Goal: Information Seeking & Learning: Learn about a topic

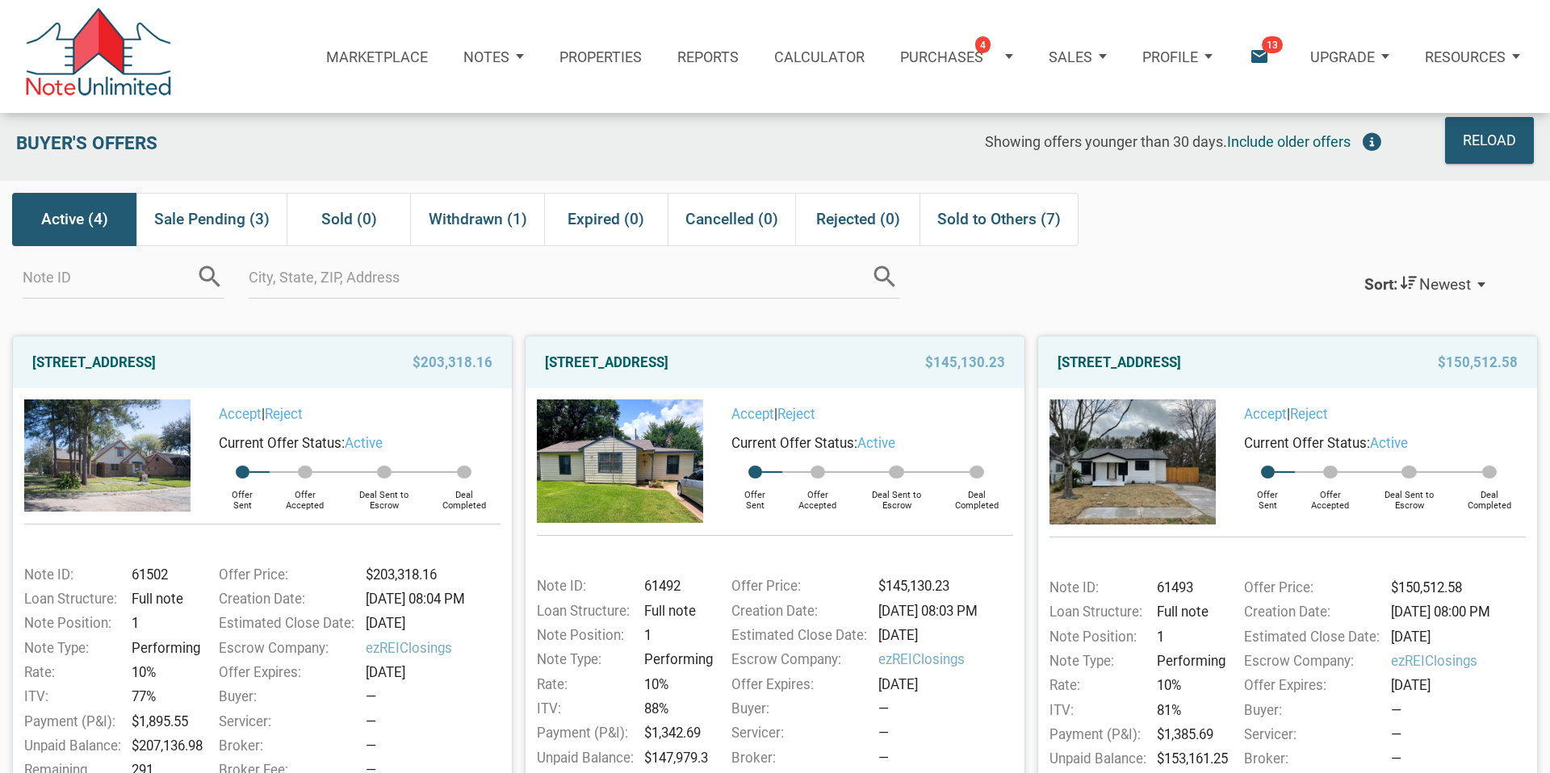
scroll to position [17, 0]
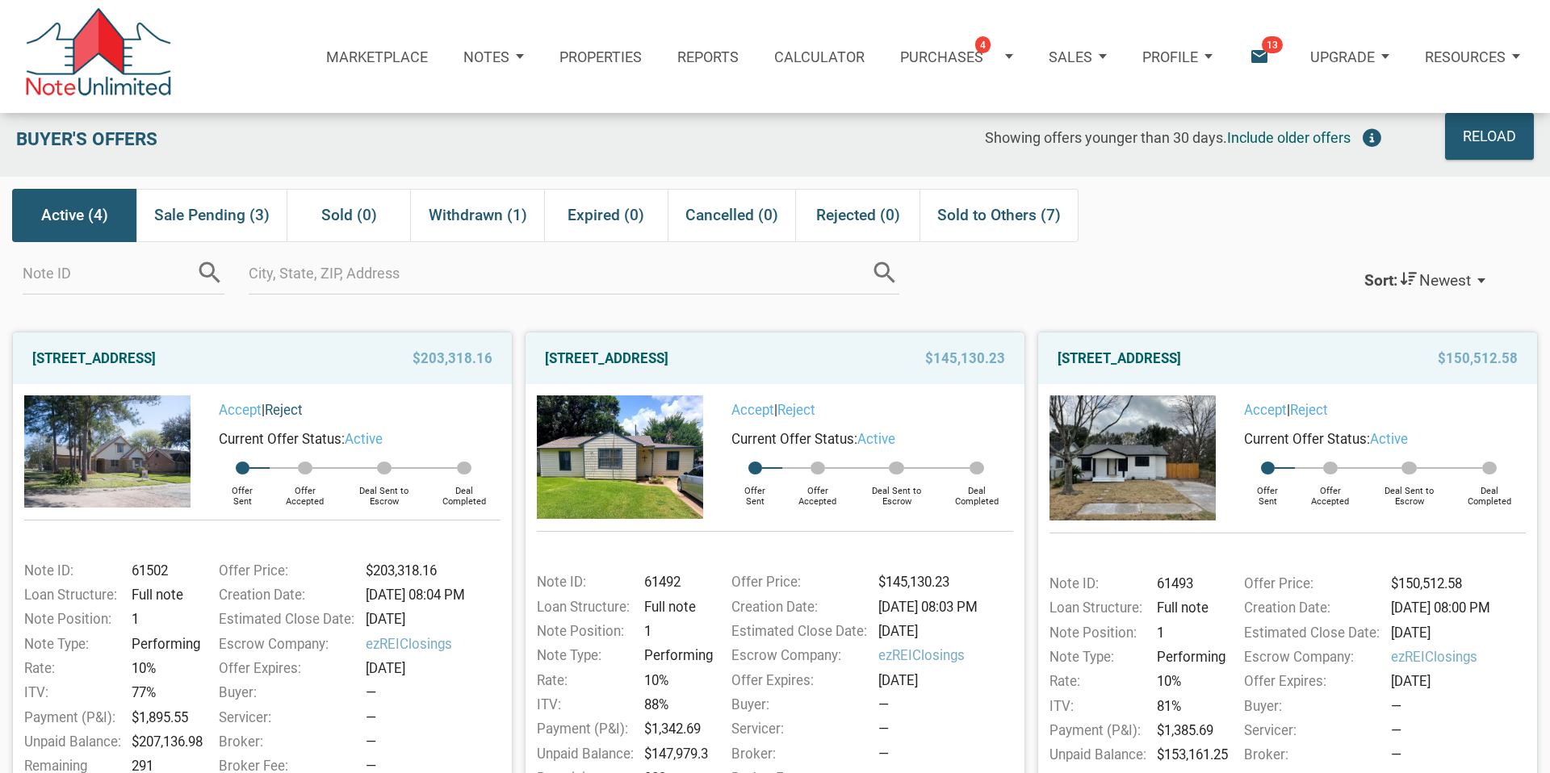
click at [291, 408] on link "Reject" at bounding box center [284, 410] width 38 height 16
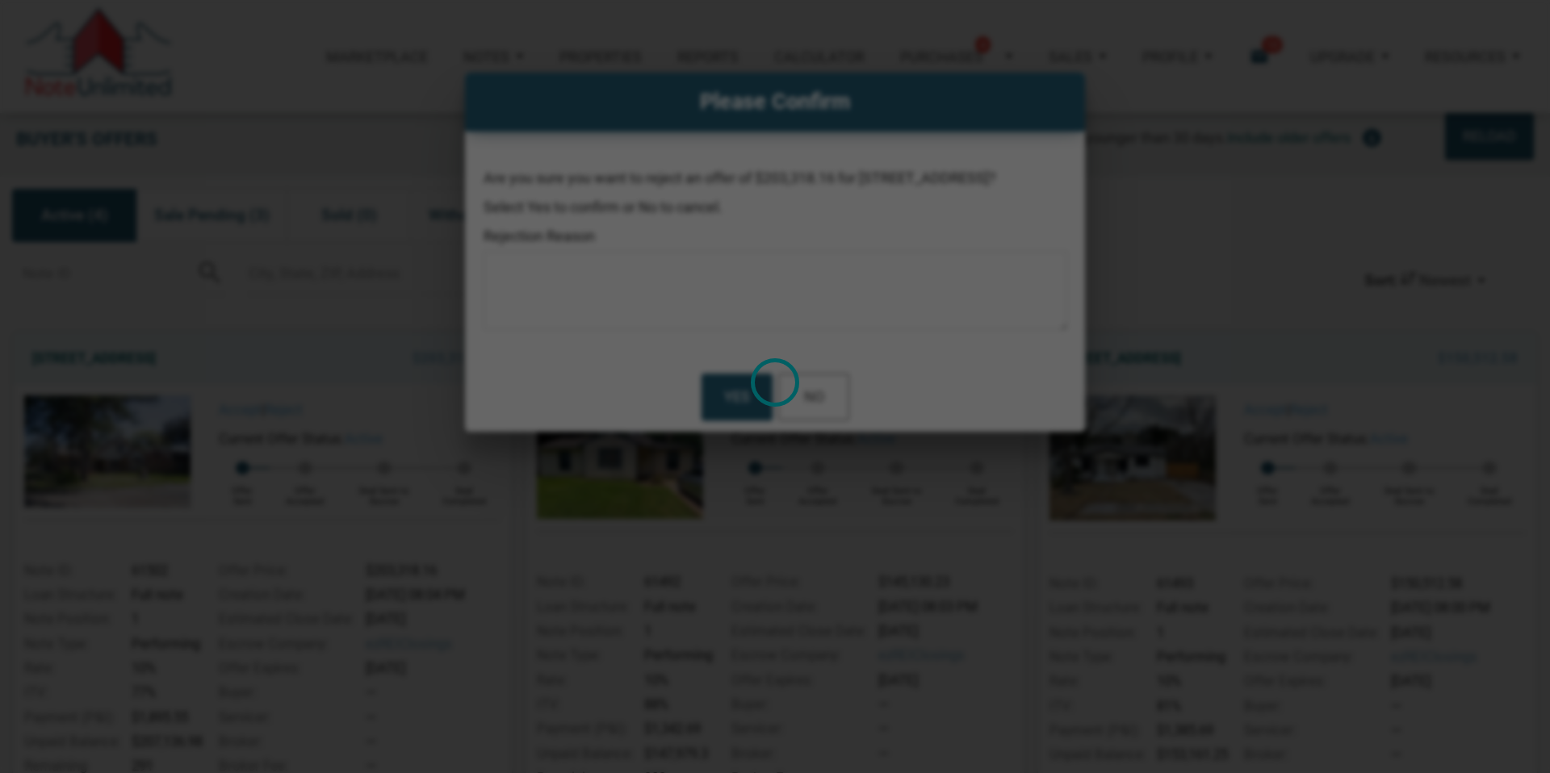
scroll to position [16, 0]
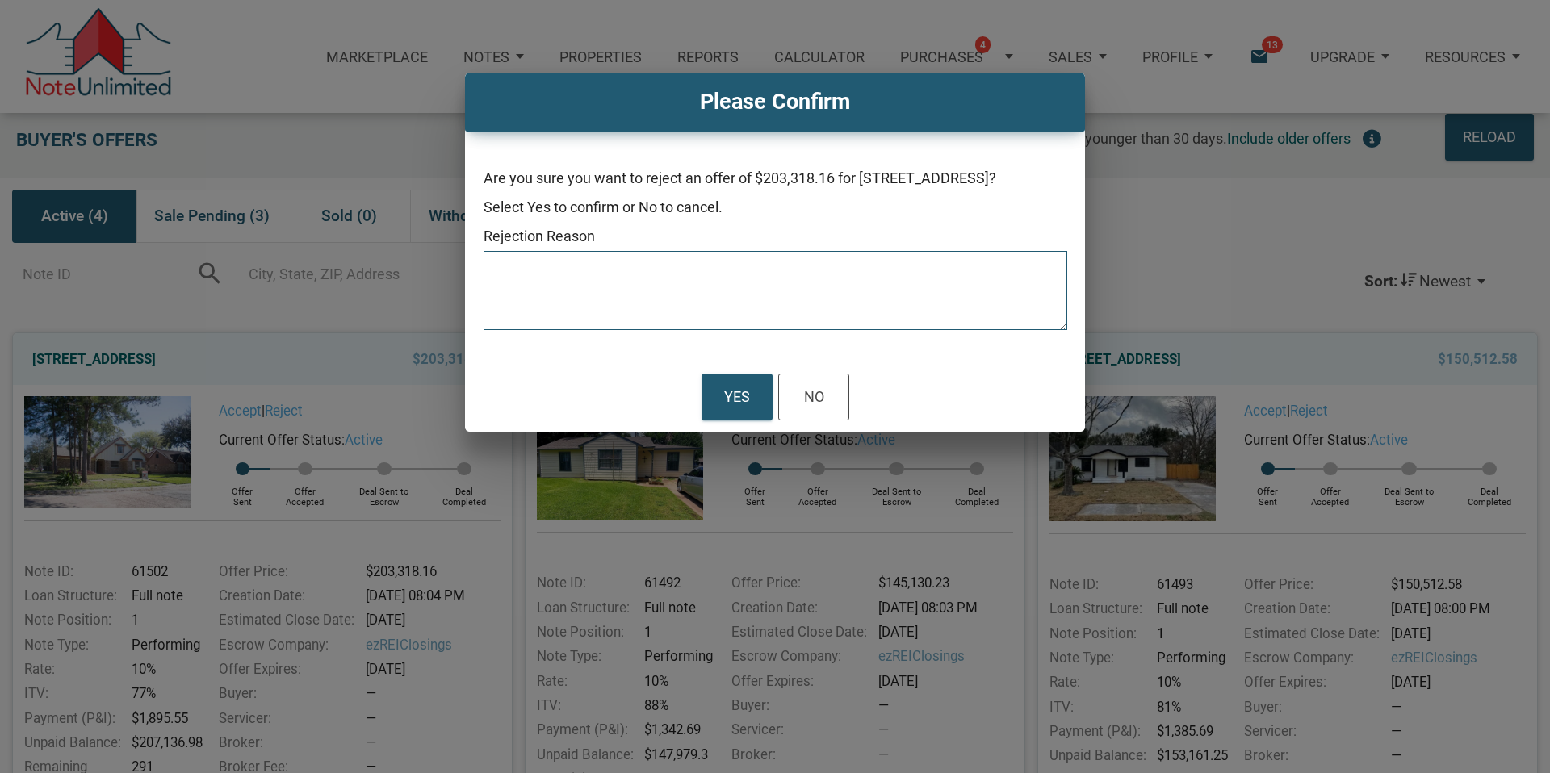
click at [617, 296] on textarea at bounding box center [776, 296] width 584 height 69
drag, startPoint x: 634, startPoint y: 300, endPoint x: 493, endPoint y: 304, distance: 140.5
click at [494, 304] on textarea "No money to invest." at bounding box center [776, 296] width 584 height 69
type textarea "No money to invest."
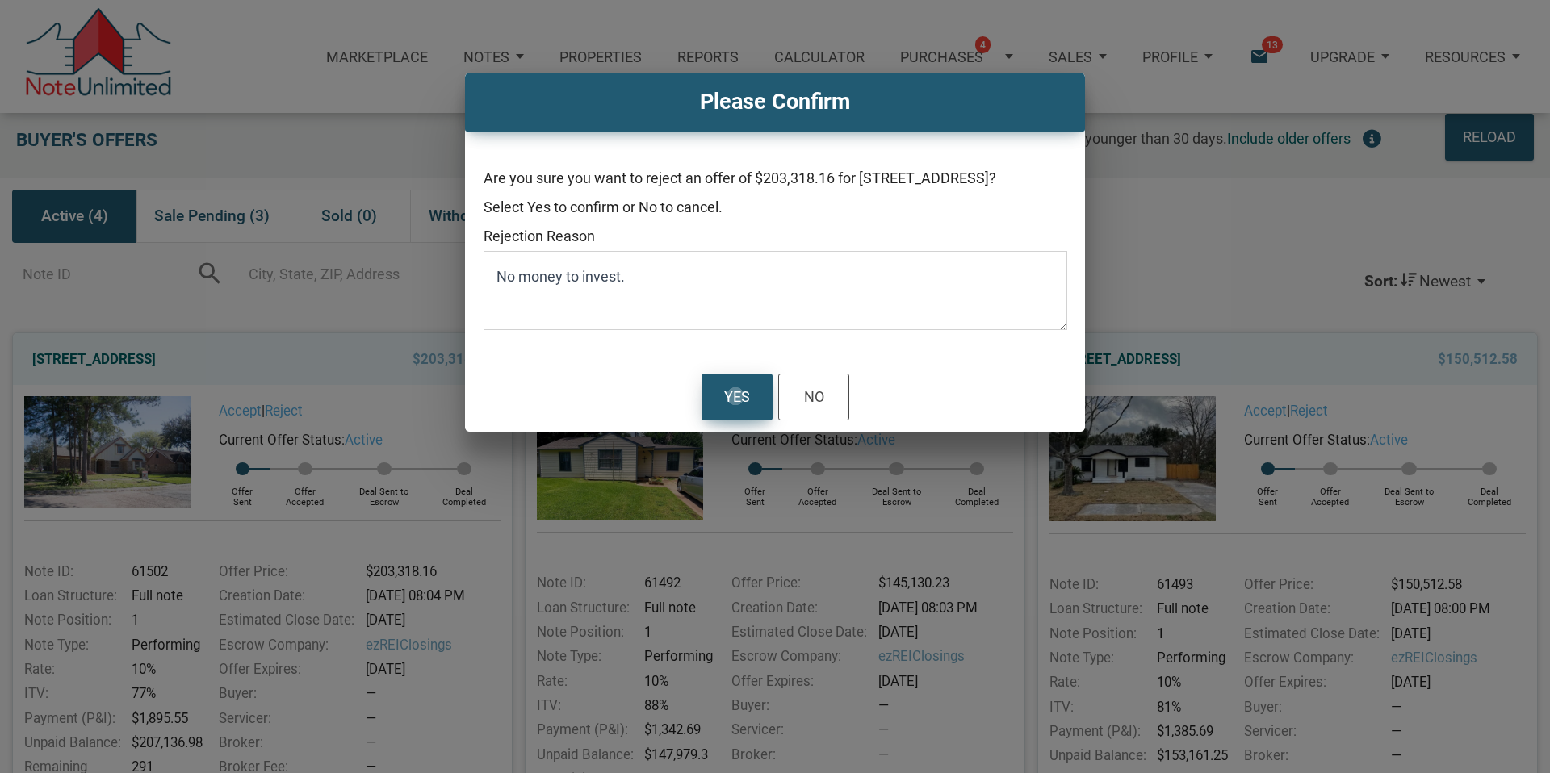
click at [736, 411] on div "Yes" at bounding box center [737, 396] width 26 height 27
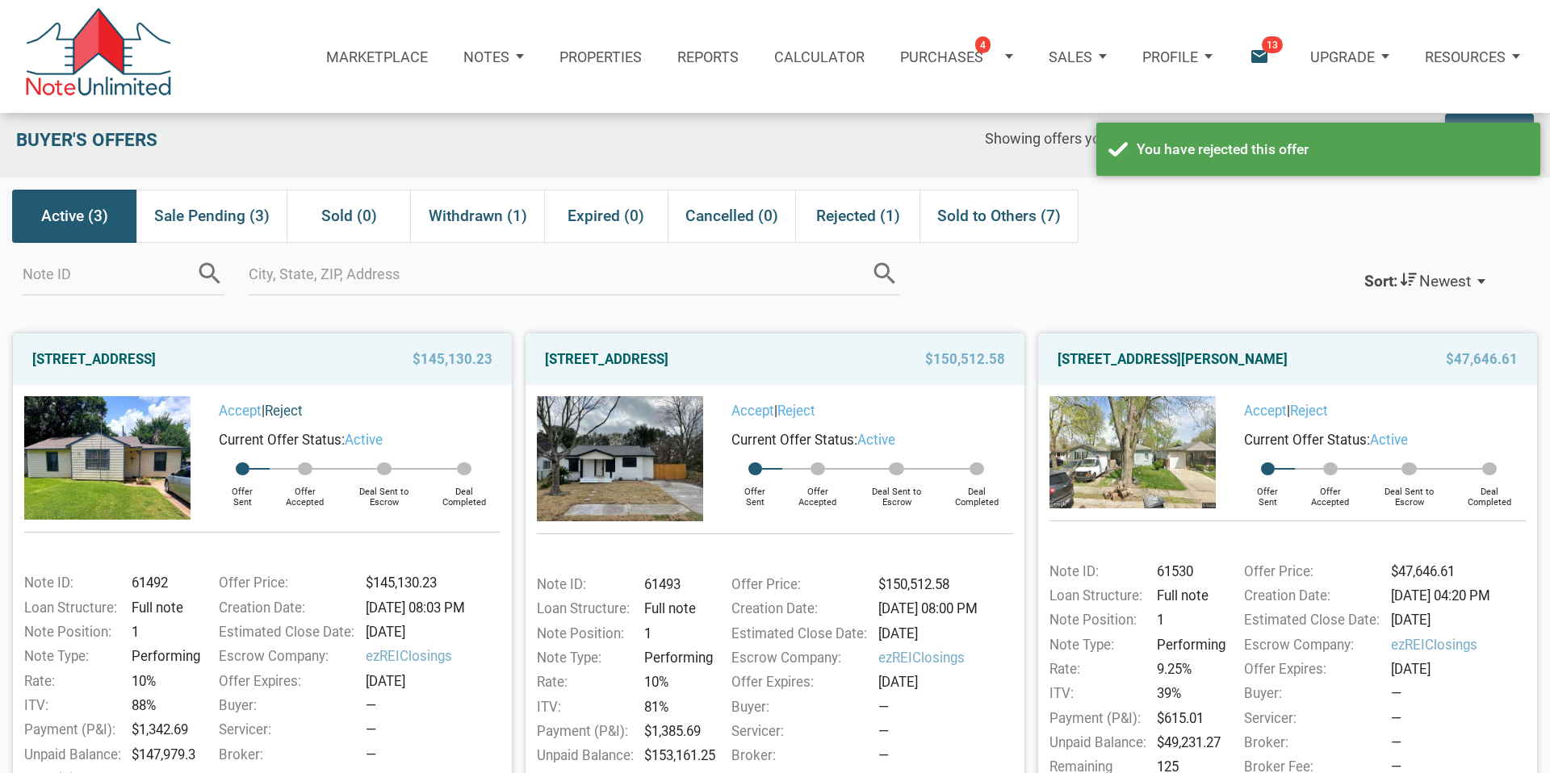
click at [287, 412] on link "Reject" at bounding box center [284, 411] width 38 height 16
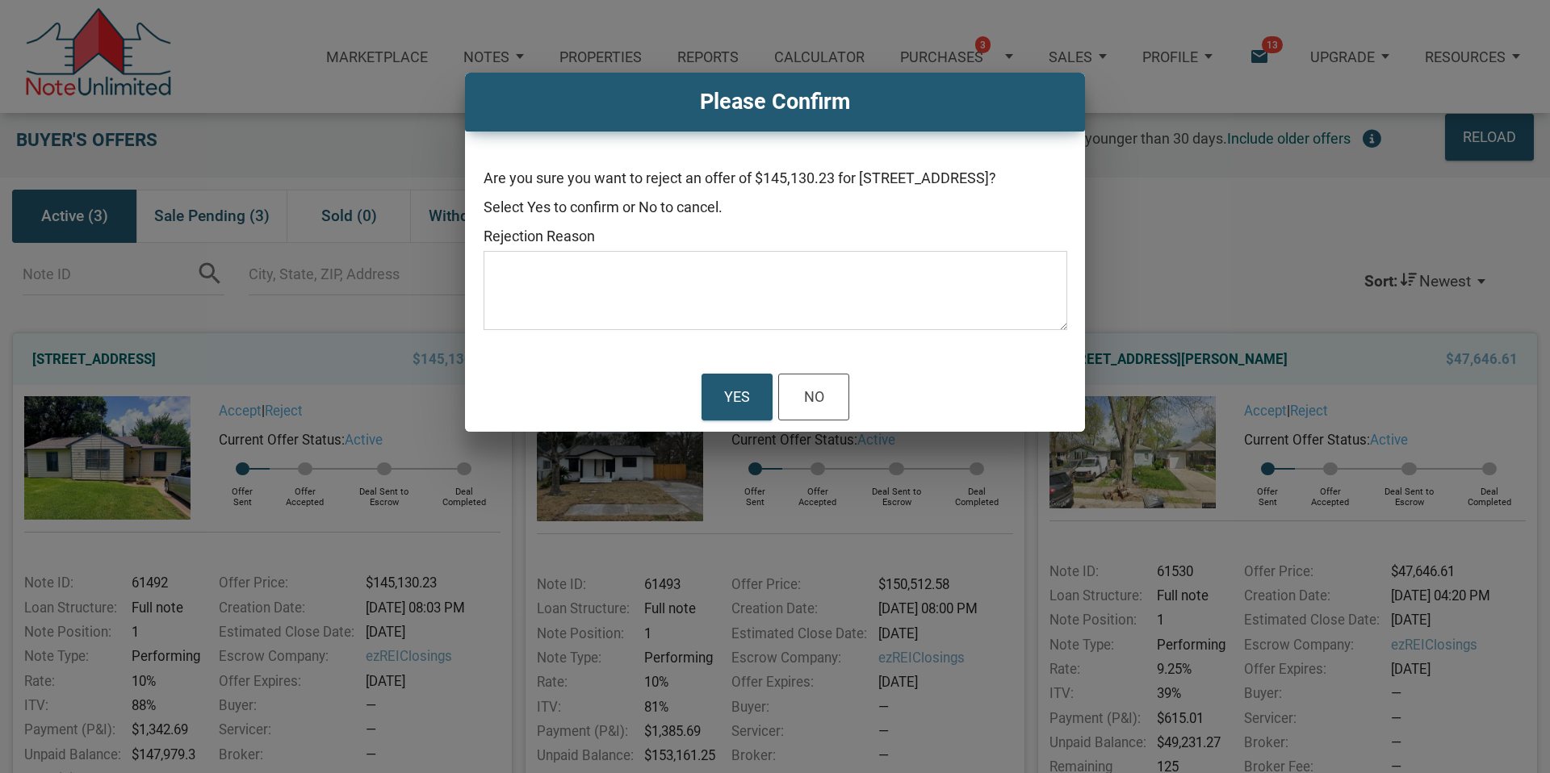
click at [549, 312] on textarea at bounding box center [776, 296] width 584 height 69
paste textarea "No money to invest."
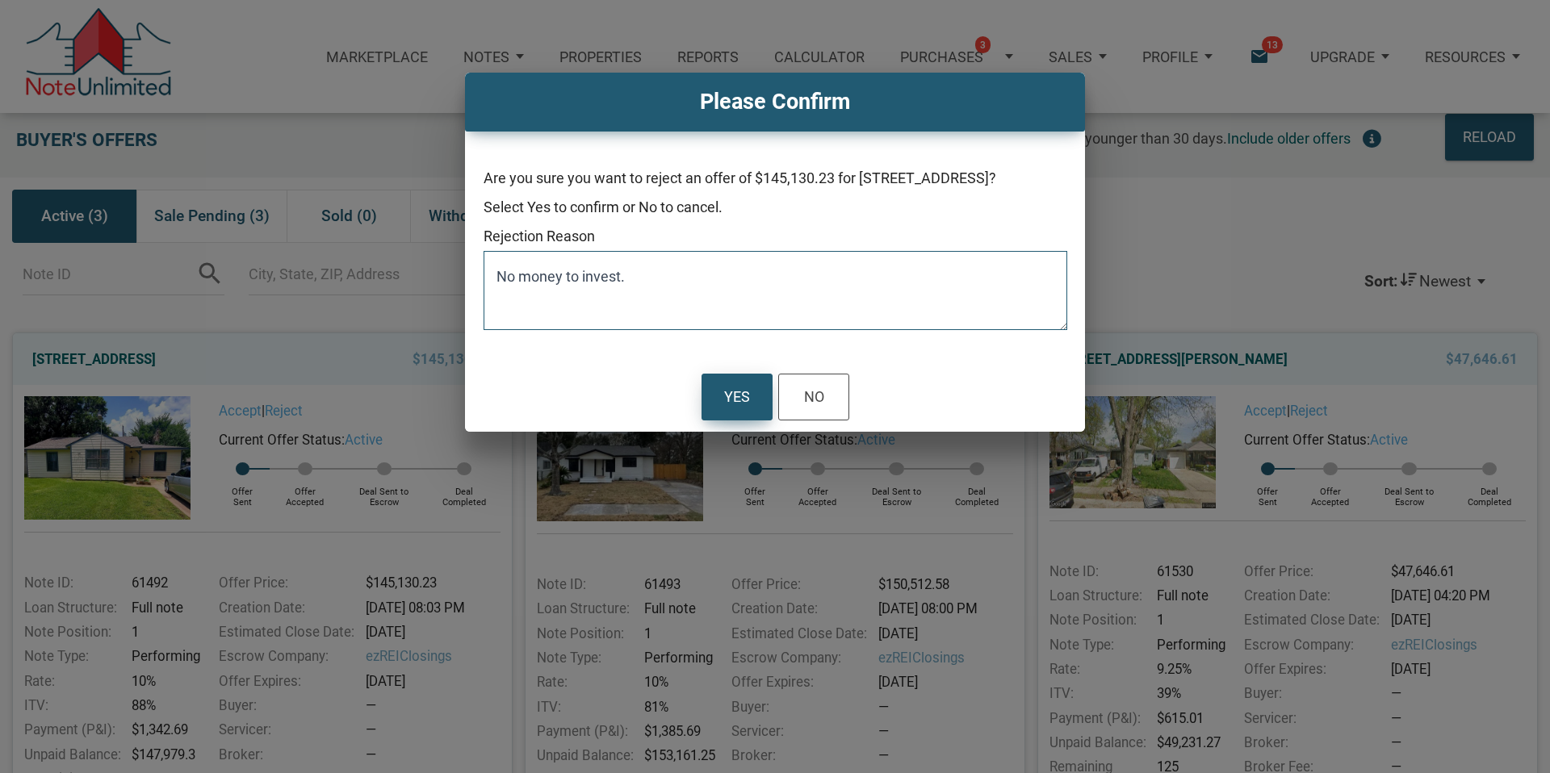
type textarea "No money to invest."
click at [731, 411] on div "Yes" at bounding box center [737, 396] width 26 height 27
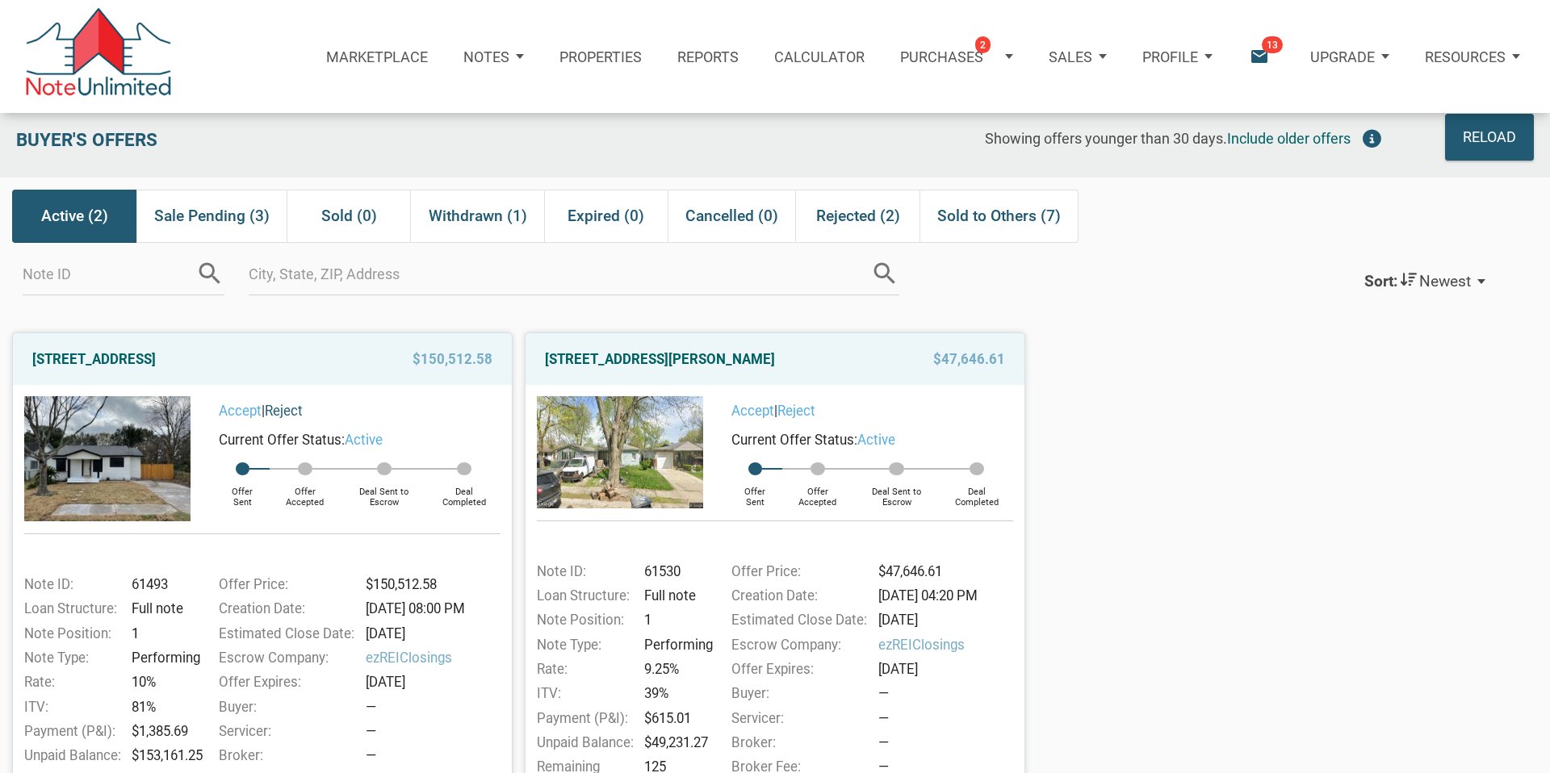
click at [294, 412] on link "Reject" at bounding box center [284, 411] width 38 height 16
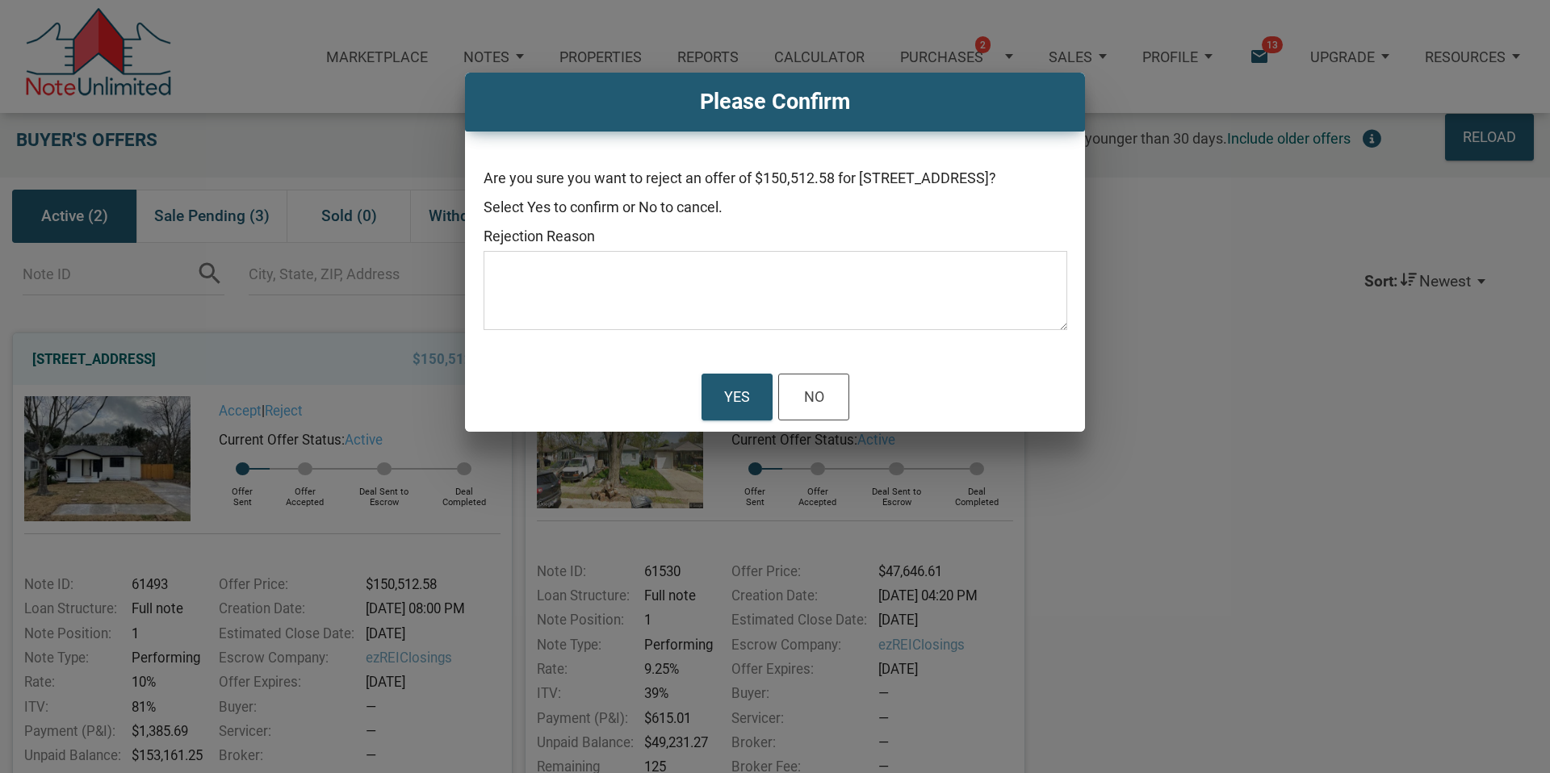
click at [631, 304] on textarea at bounding box center [776, 296] width 584 height 69
paste textarea "No money to invest."
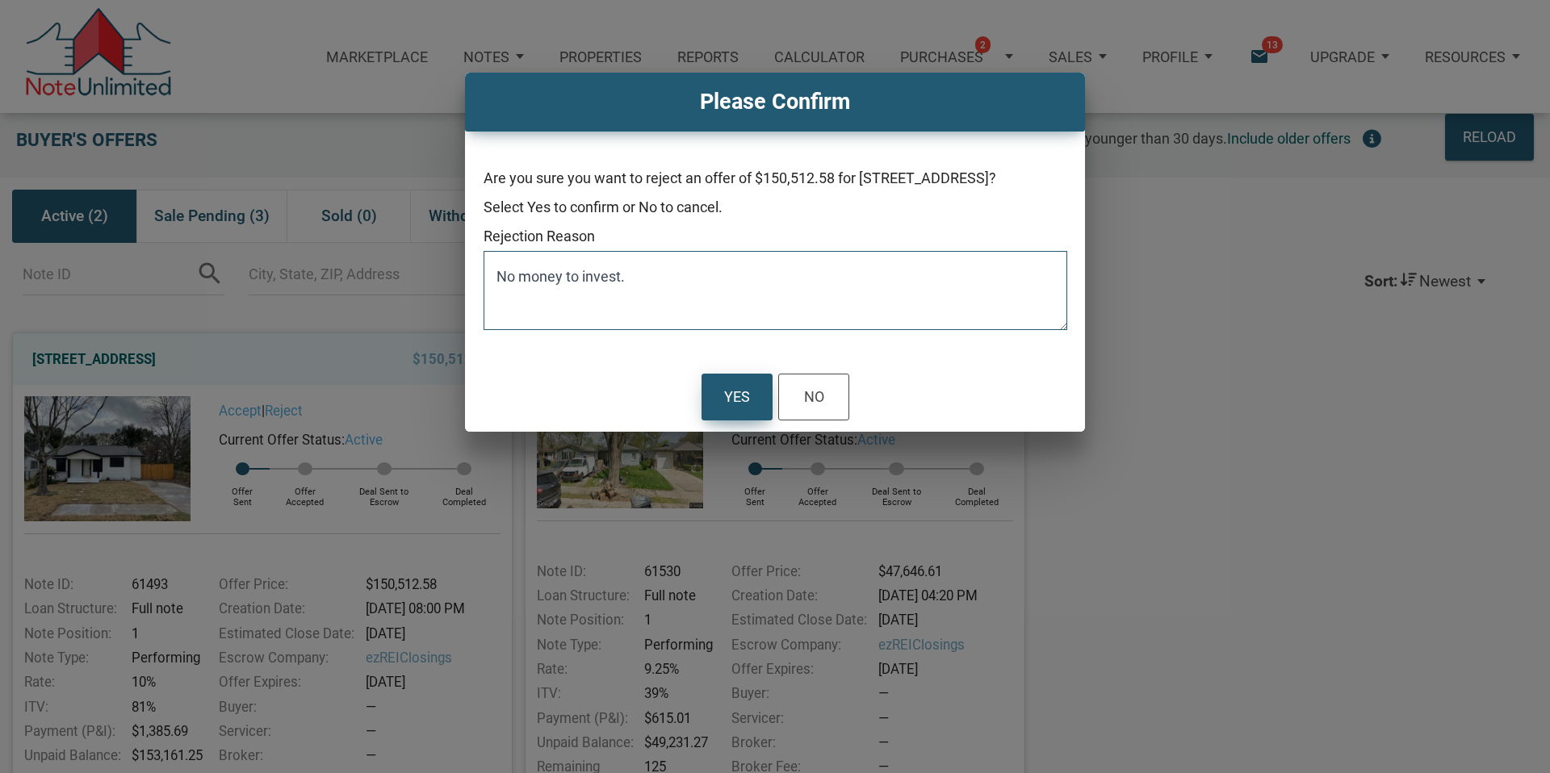
type textarea "No money to invest."
click at [740, 411] on div "Yes" at bounding box center [737, 396] width 26 height 27
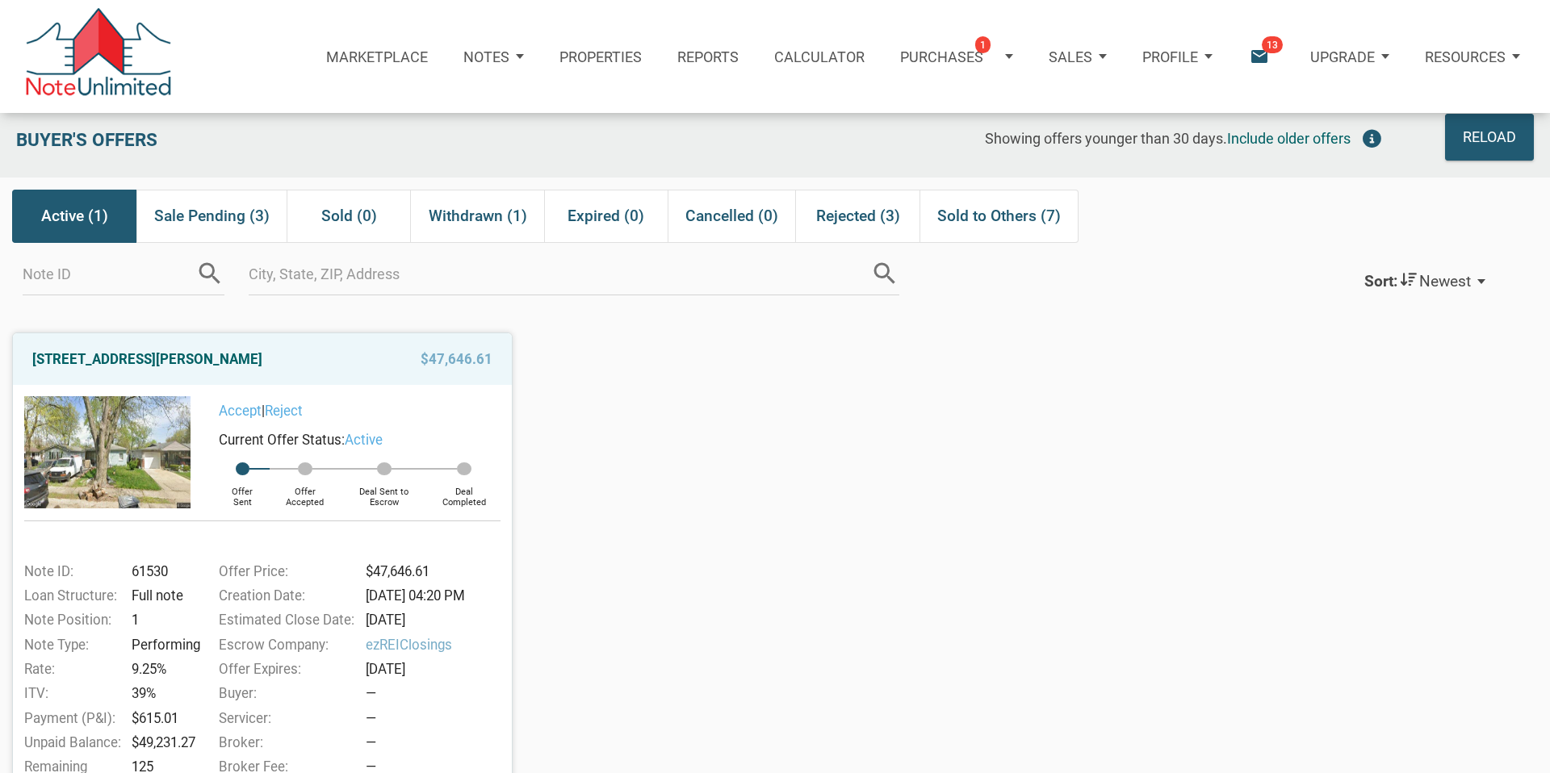
click at [295, 410] on link "Reject" at bounding box center [284, 411] width 38 height 16
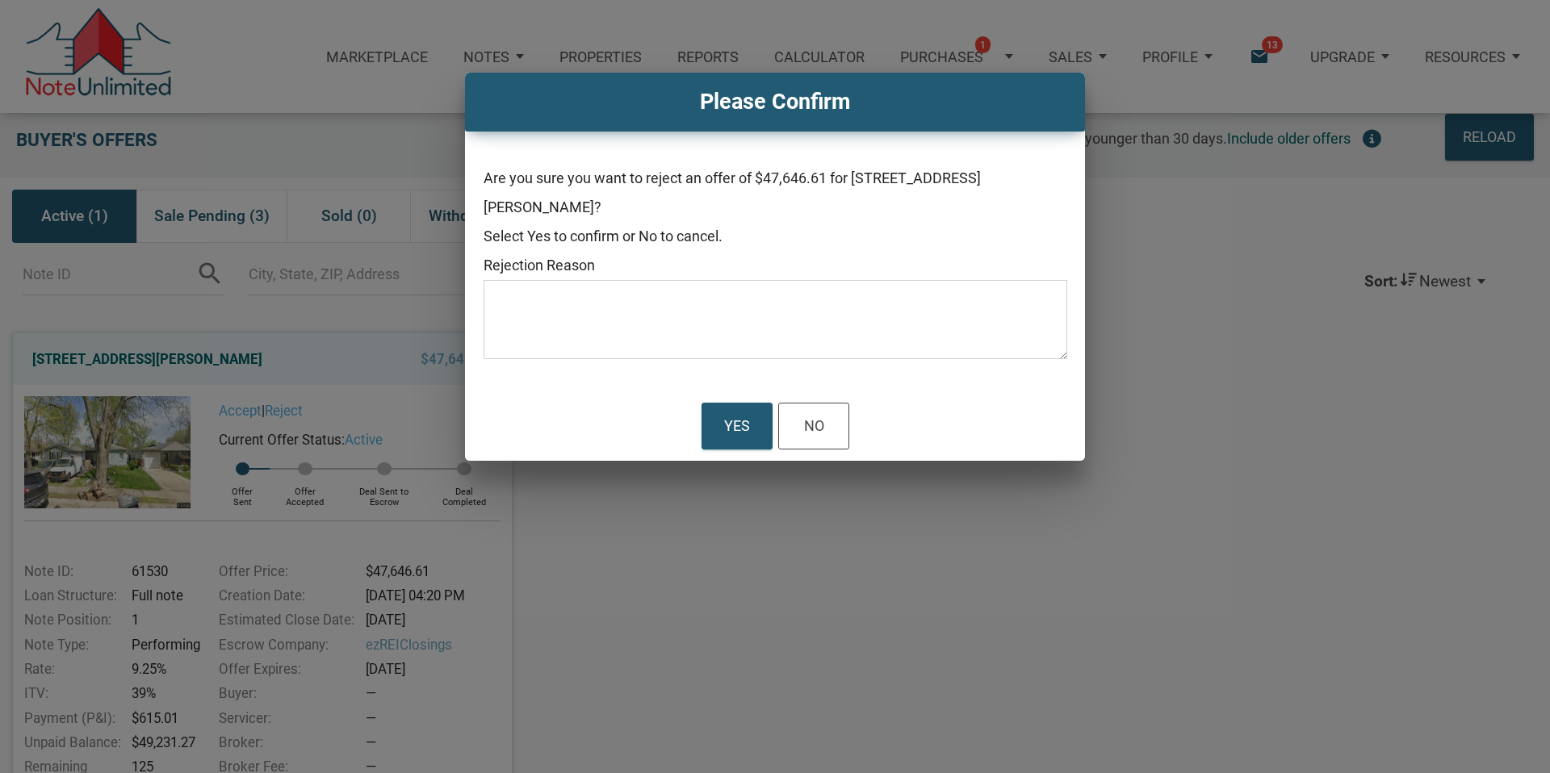
click at [552, 313] on textarea at bounding box center [776, 325] width 584 height 69
paste textarea "No money to invest."
type textarea "No money to invest."
click at [744, 425] on div "Yes" at bounding box center [737, 426] width 26 height 27
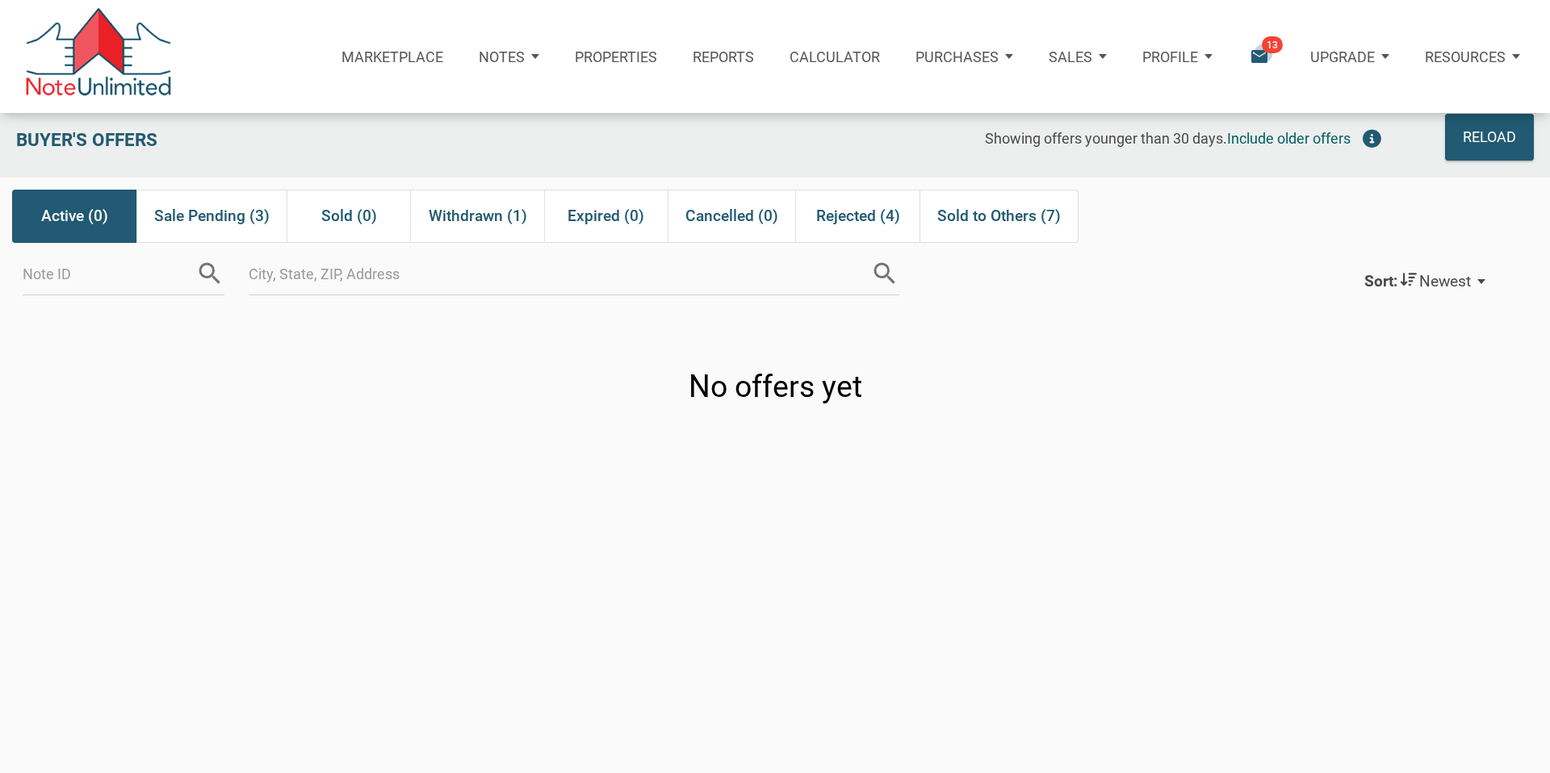
click at [1264, 53] on icon "email" at bounding box center [1259, 57] width 22 height 22
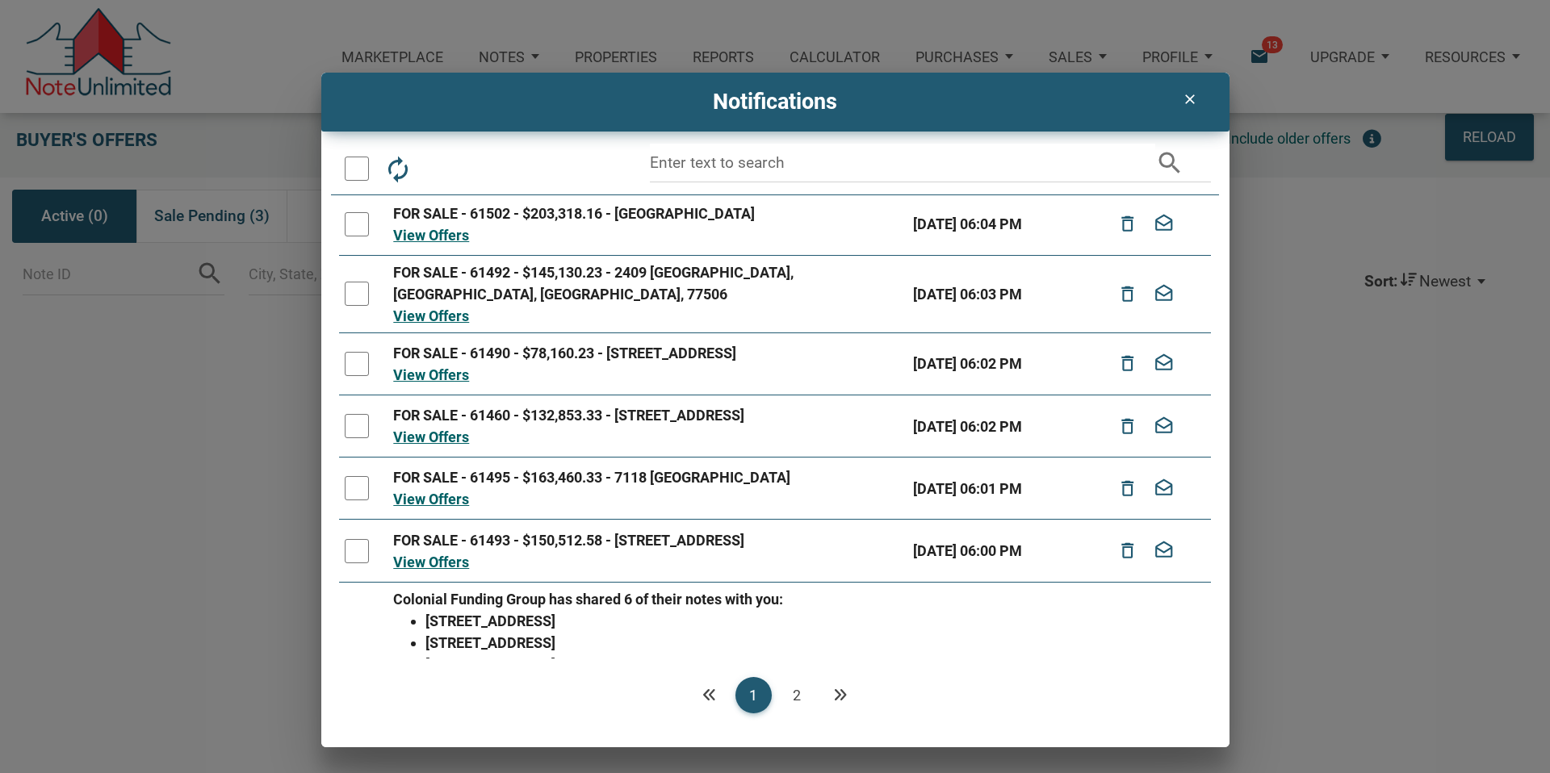
scroll to position [0, 0]
drag, startPoint x: 356, startPoint y: 220, endPoint x: 354, endPoint y: 241, distance: 21.1
click at [356, 220] on div at bounding box center [357, 226] width 24 height 24
click at [358, 283] on div at bounding box center [357, 295] width 24 height 24
click at [358, 354] on div at bounding box center [357, 366] width 24 height 24
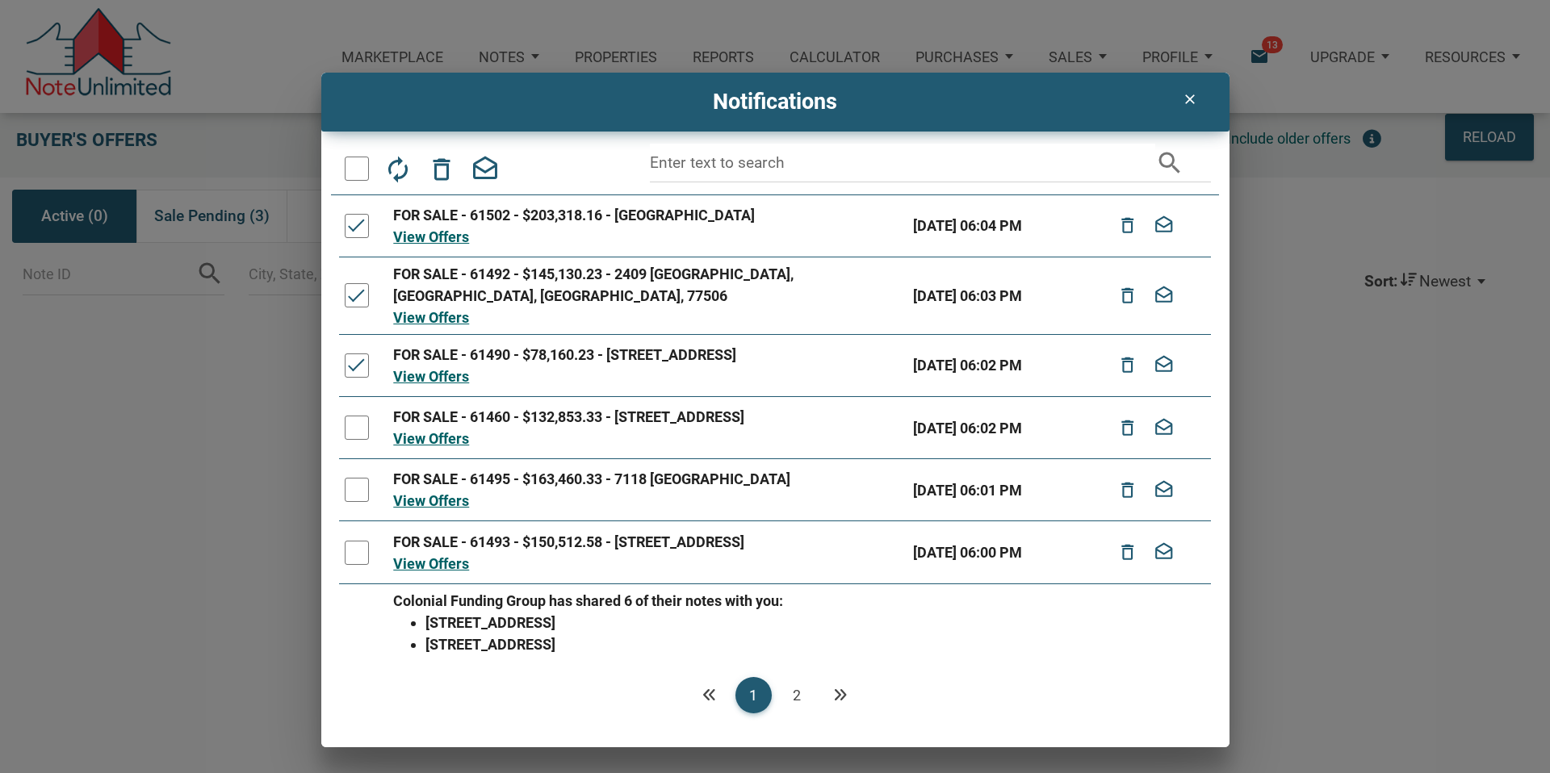
drag, startPoint x: 363, startPoint y: 420, endPoint x: 350, endPoint y: 441, distance: 24.2
click at [362, 421] on div at bounding box center [357, 428] width 24 height 24
click at [357, 501] on div at bounding box center [357, 490] width 24 height 24
click at [356, 547] on div at bounding box center [357, 553] width 24 height 24
click at [446, 166] on icon "delete_outline" at bounding box center [441, 168] width 29 height 29
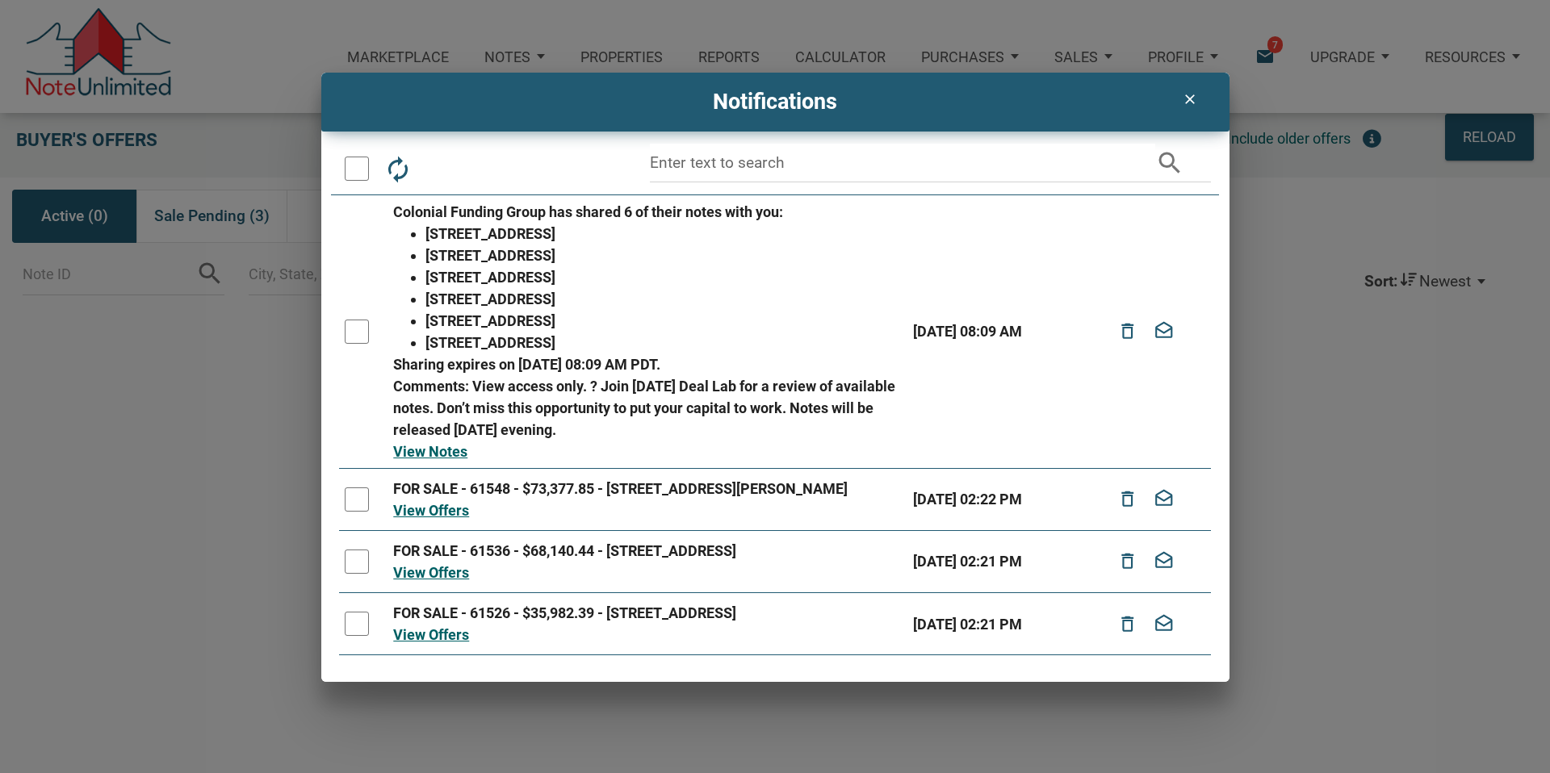
click at [362, 168] on div at bounding box center [357, 169] width 24 height 24
click at [446, 167] on icon "delete_outline" at bounding box center [441, 168] width 29 height 29
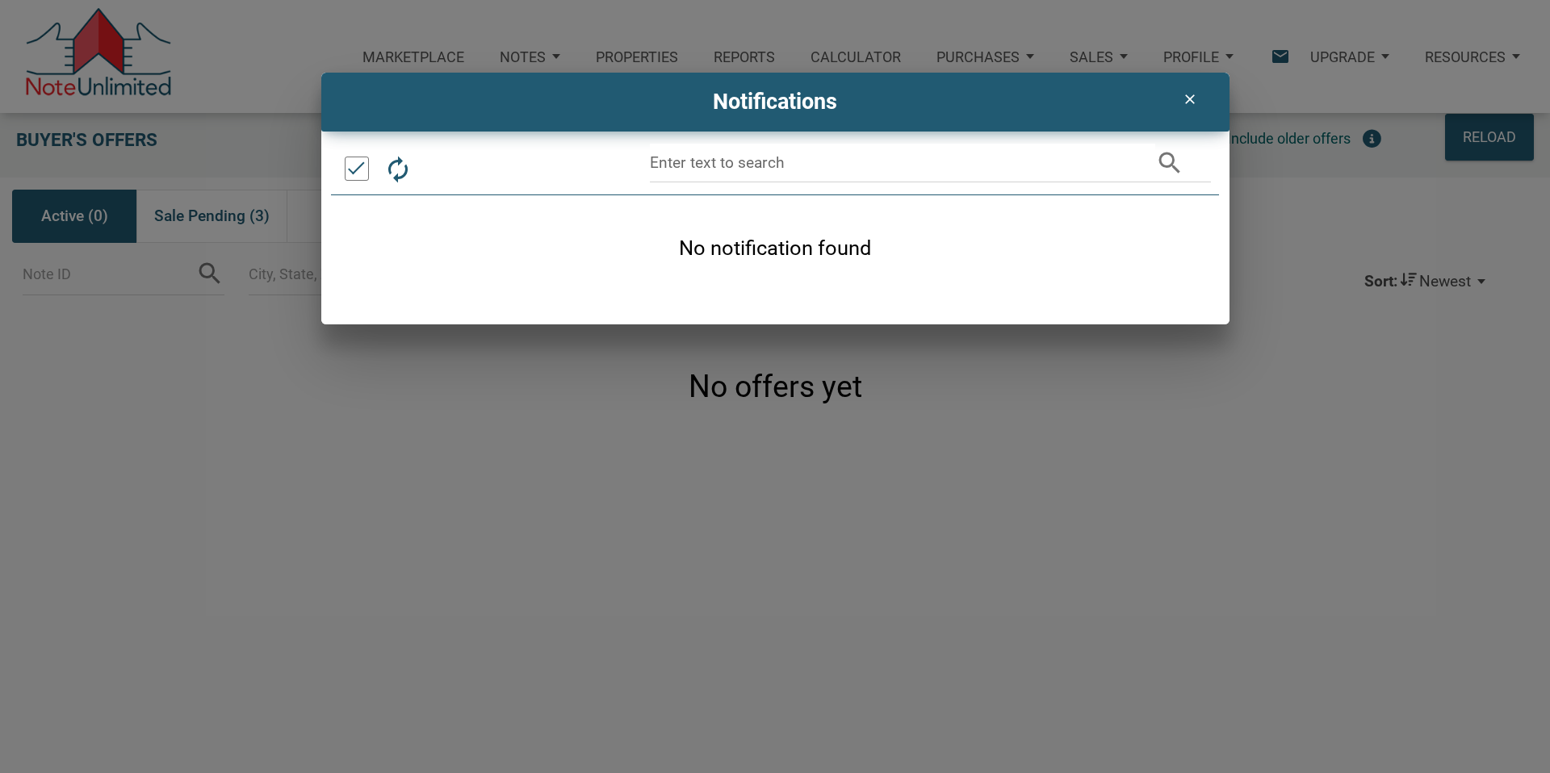
click at [1192, 103] on icon "clear" at bounding box center [1189, 99] width 19 height 16
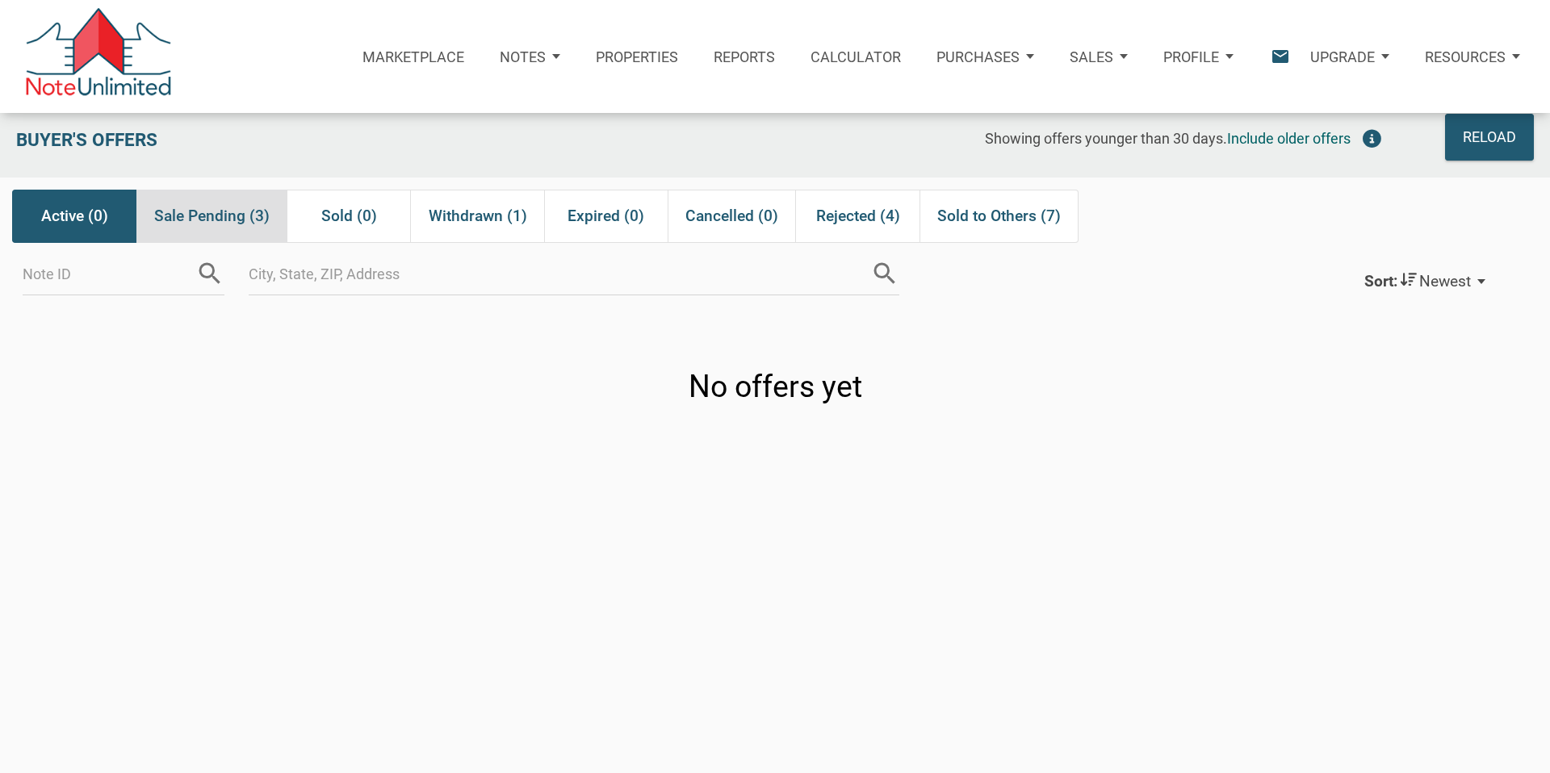
click at [244, 217] on span "Sale Pending (3)" at bounding box center [211, 216] width 115 height 29
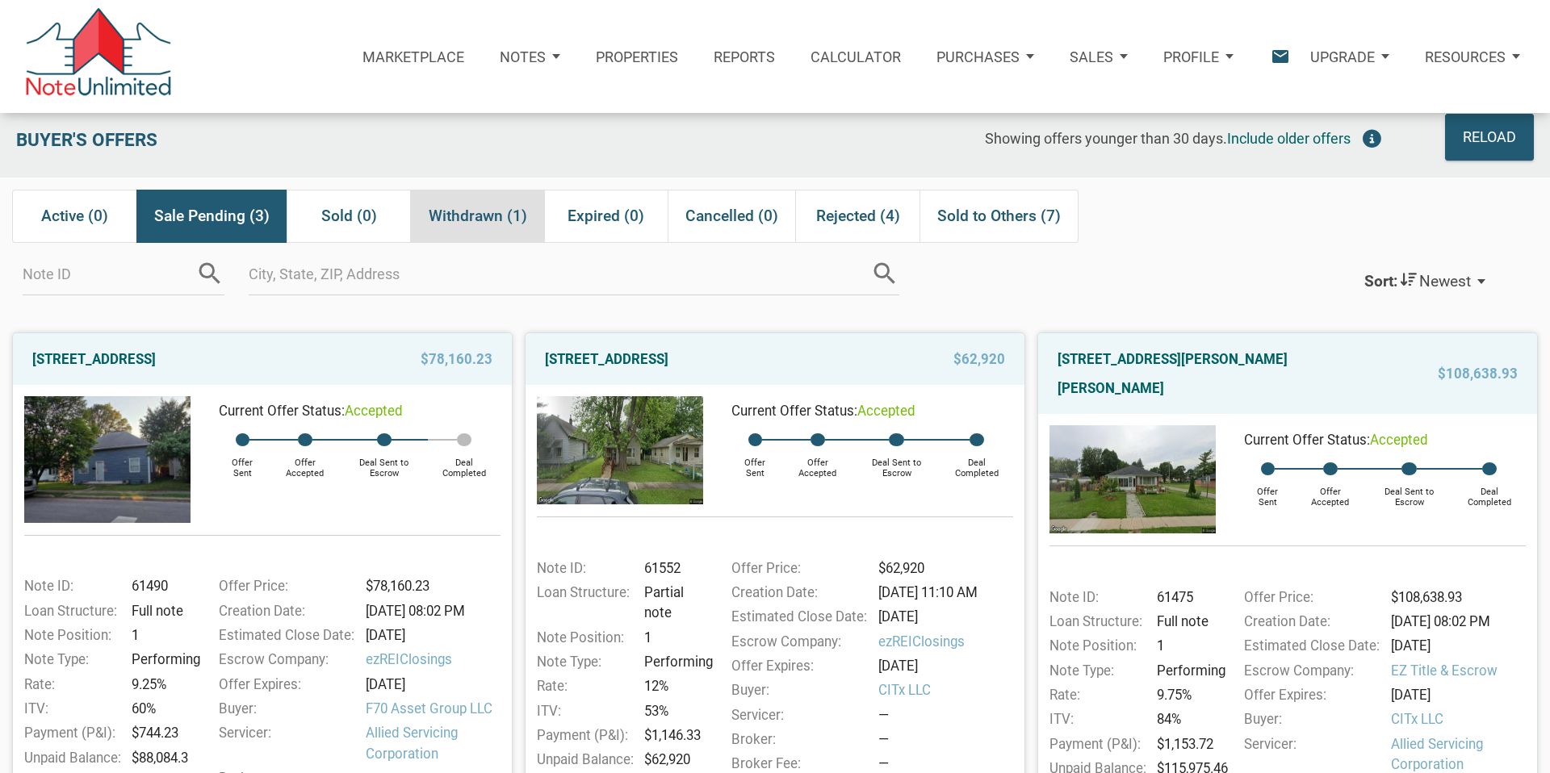
click at [480, 221] on span "Withdrawn (1)" at bounding box center [478, 216] width 98 height 29
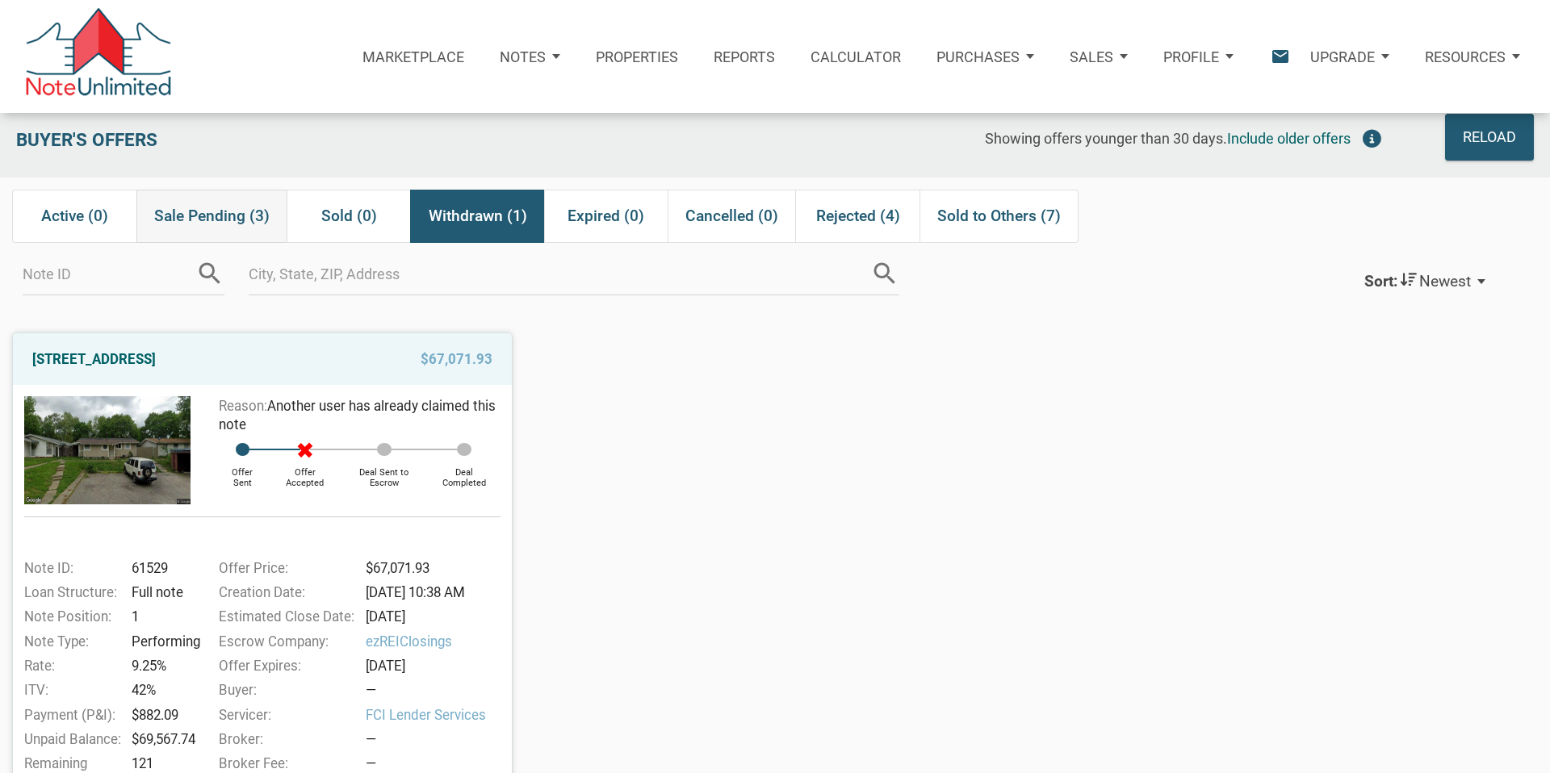
click at [226, 216] on span "Sale Pending (3)" at bounding box center [211, 216] width 115 height 29
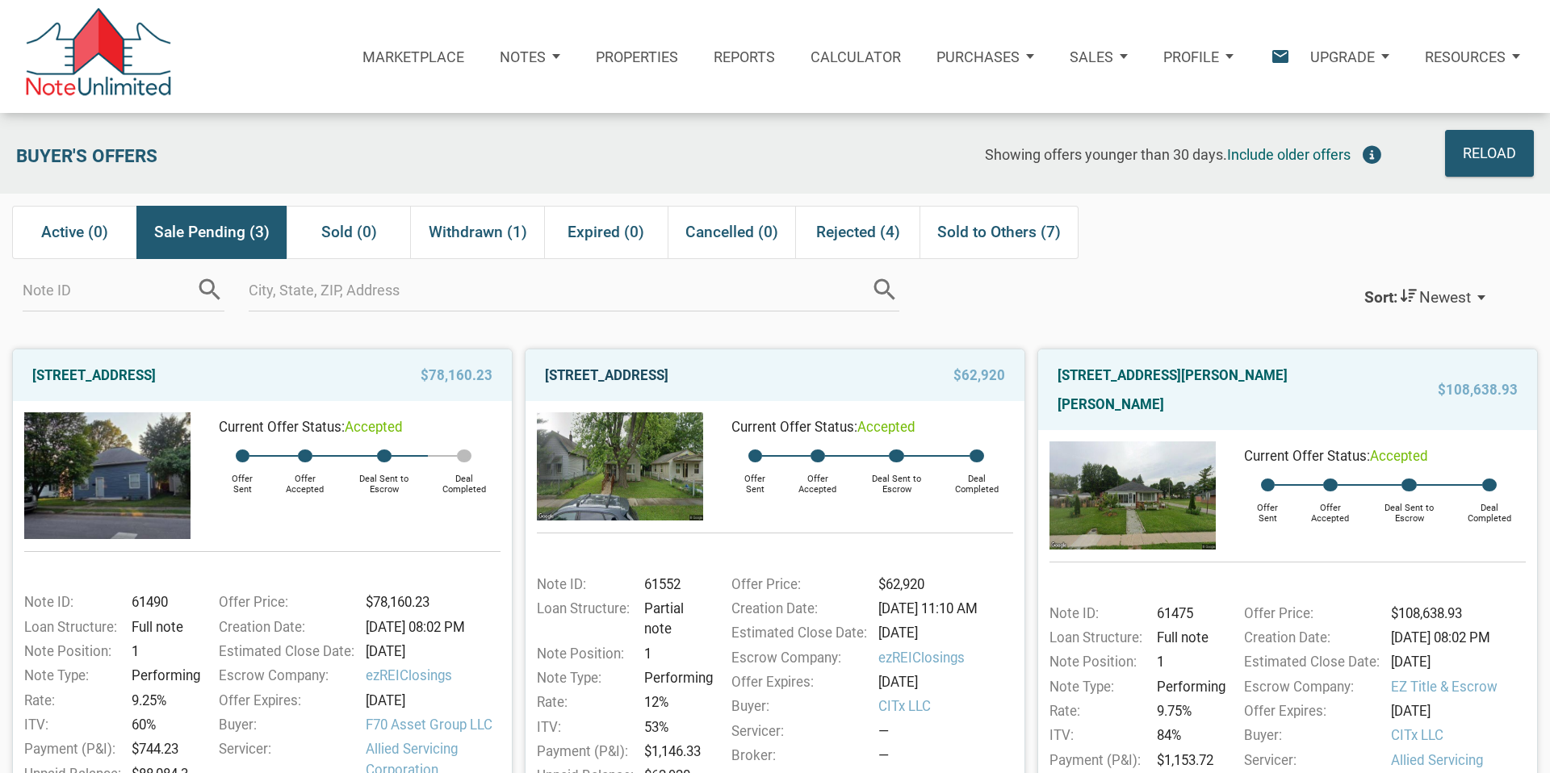
click at [668, 374] on link "[STREET_ADDRESS]" at bounding box center [607, 375] width 124 height 29
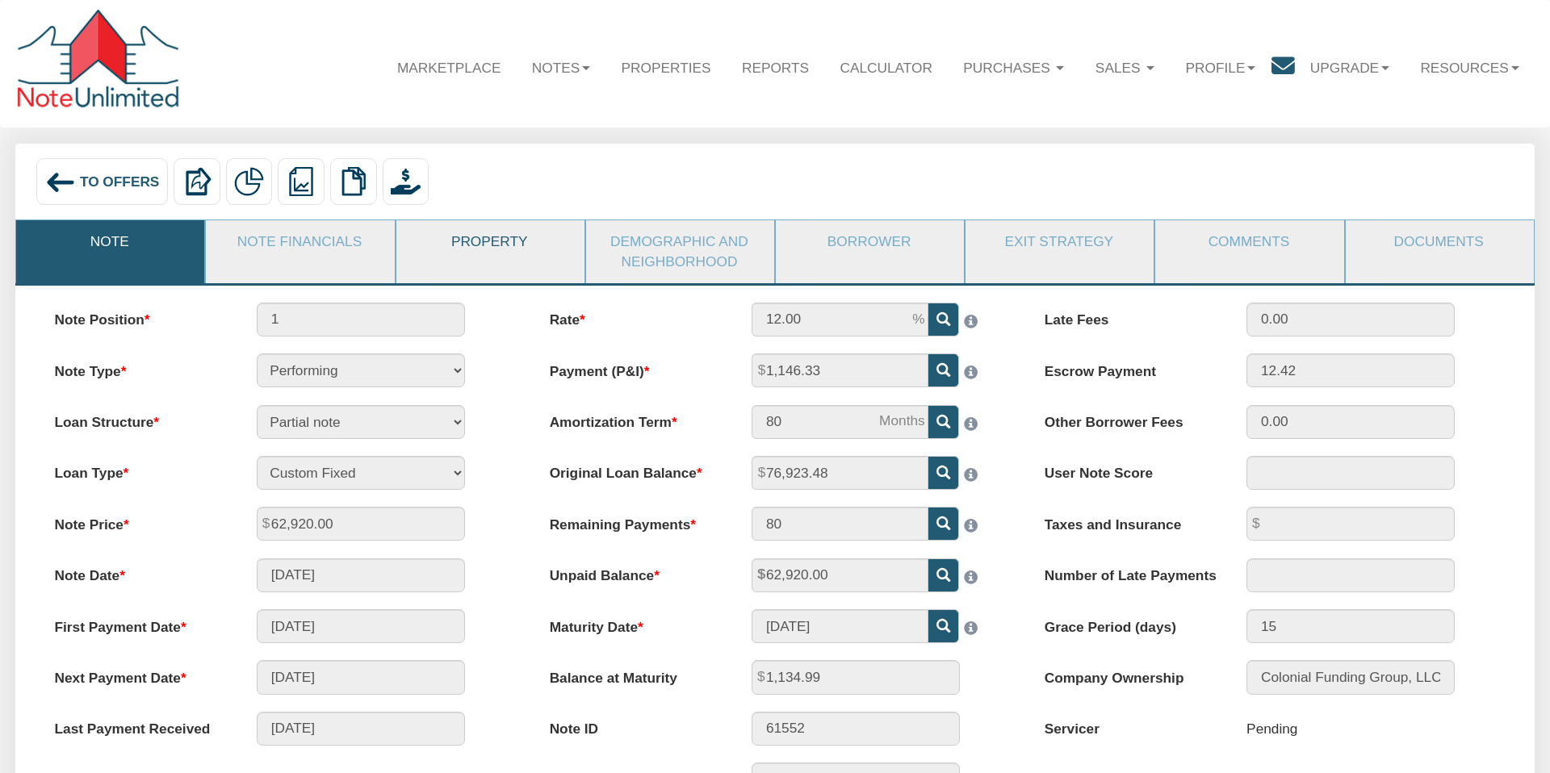
click at [487, 244] on link "Property" at bounding box center [489, 241] width 187 height 43
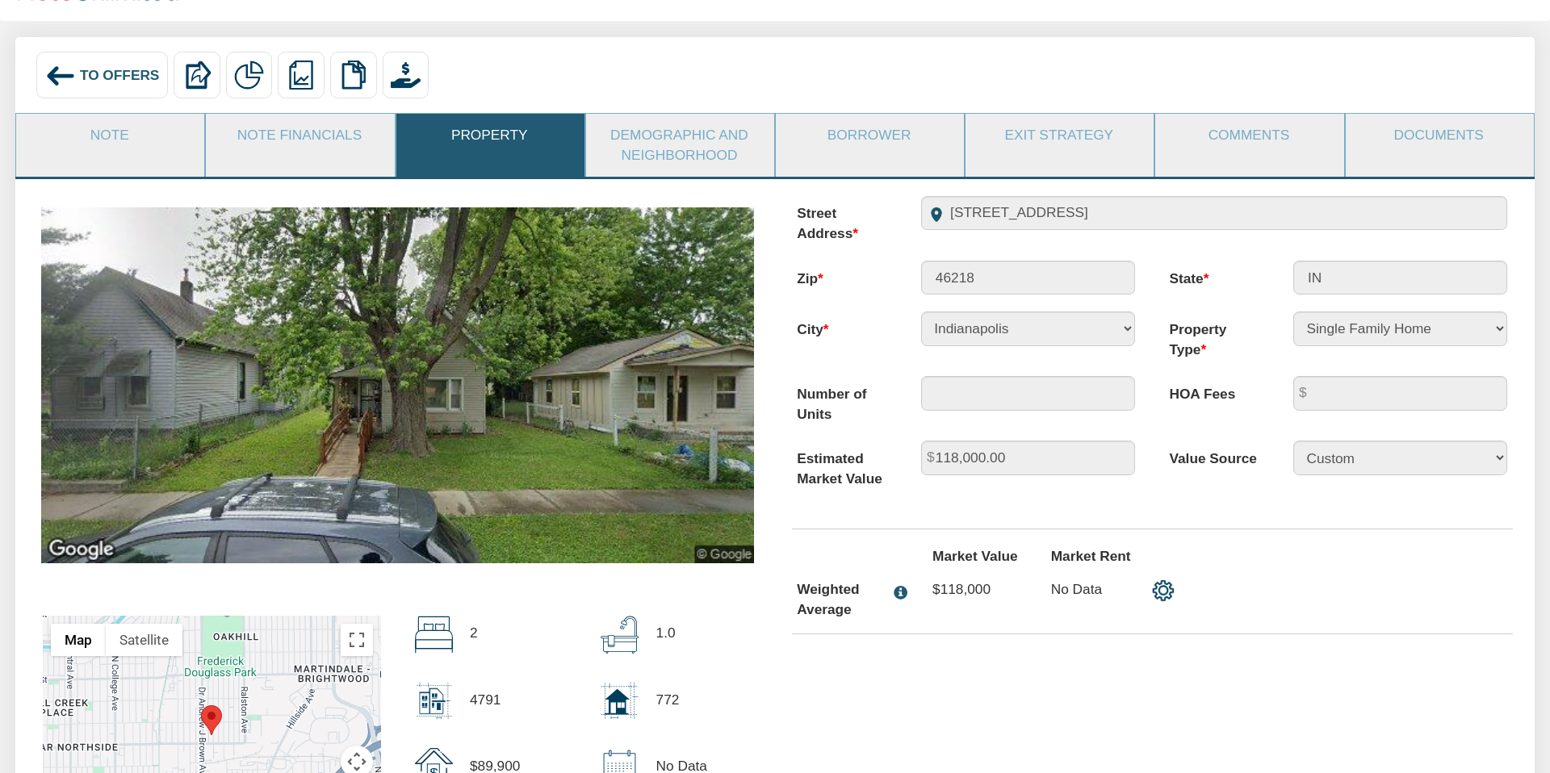
scroll to position [211, 0]
